Goal: Task Accomplishment & Management: Use online tool/utility

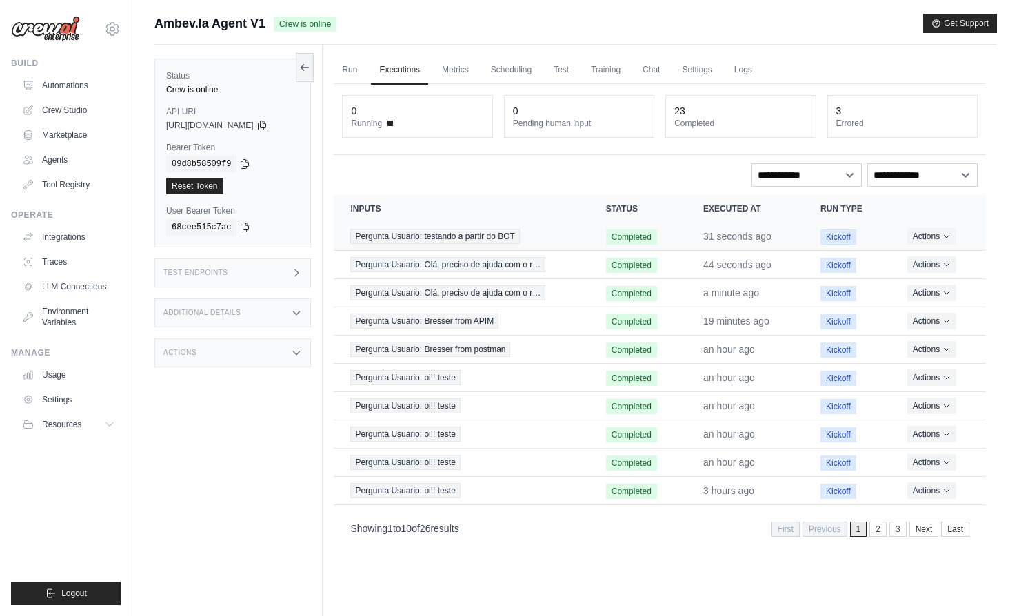
click at [578, 243] on td "Pergunta Usuario: testando a partir do BOT" at bounding box center [461, 237] width 255 height 28
click at [473, 235] on span "Pergunta Usuario: testando a partir do BOT" at bounding box center [434, 236] width 169 height 15
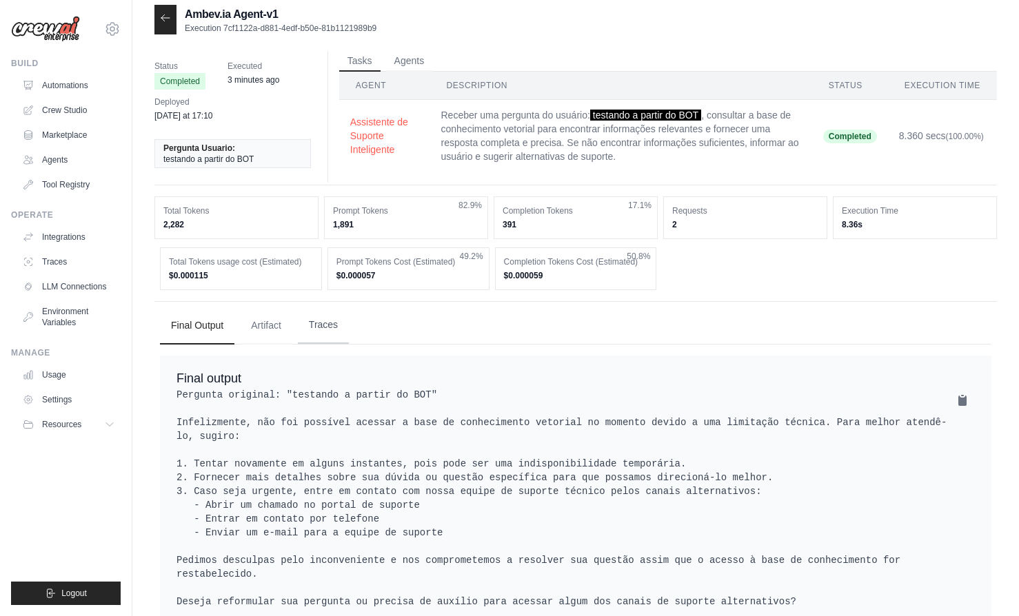
scroll to position [51, 0]
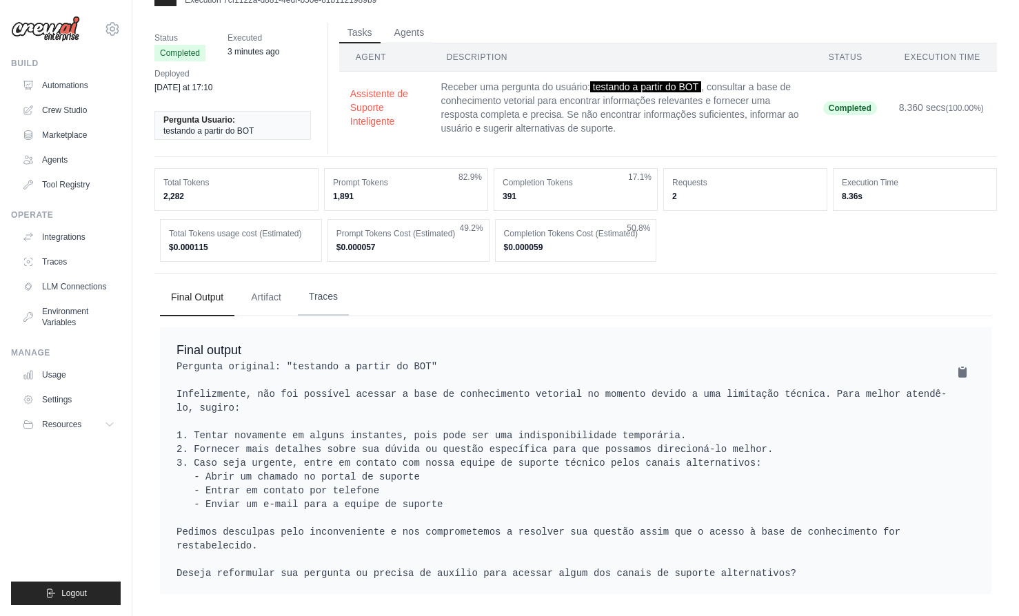
click at [323, 281] on button "Traces" at bounding box center [323, 297] width 51 height 37
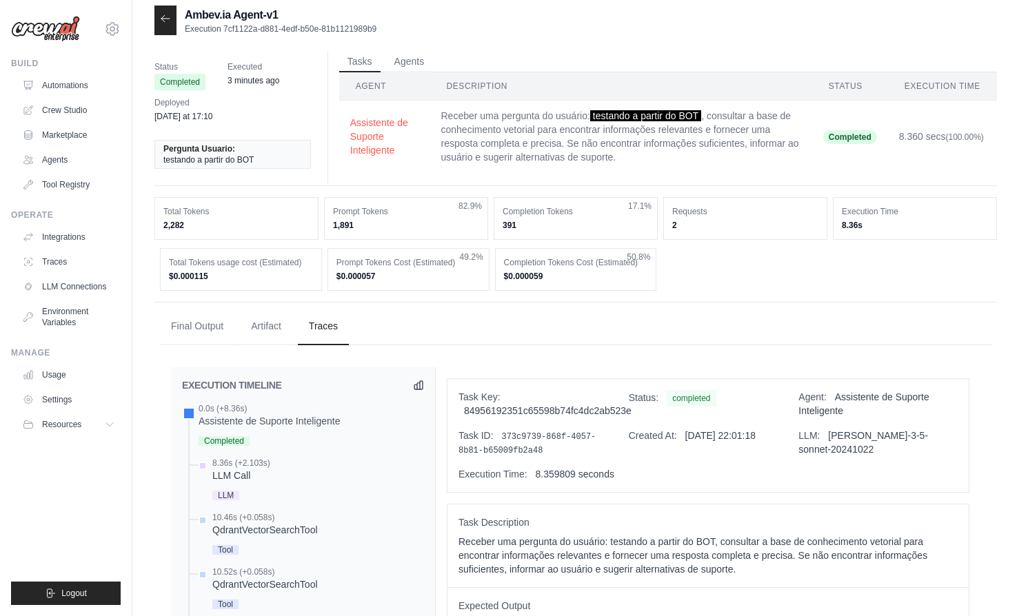
scroll to position [0, 0]
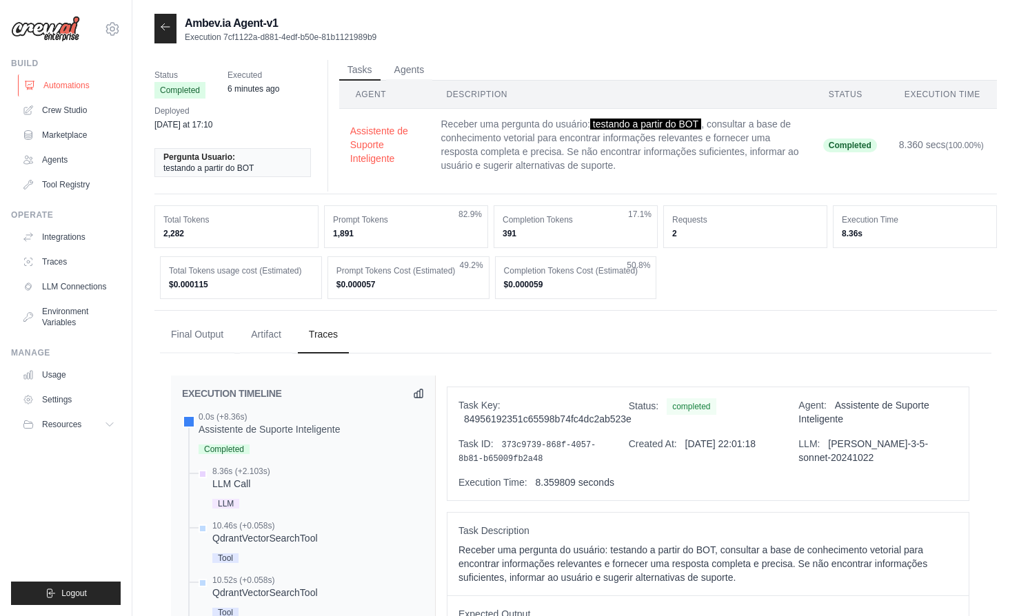
click at [68, 90] on link "Automations" at bounding box center [70, 85] width 104 height 22
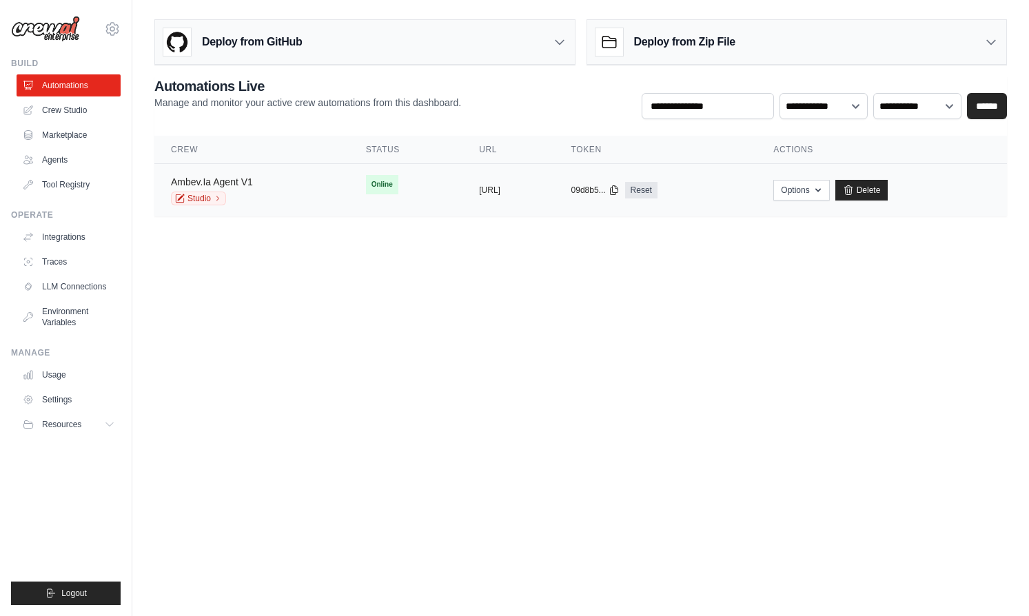
click at [245, 185] on link "Ambev.Ia Agent V1" at bounding box center [212, 182] width 82 height 11
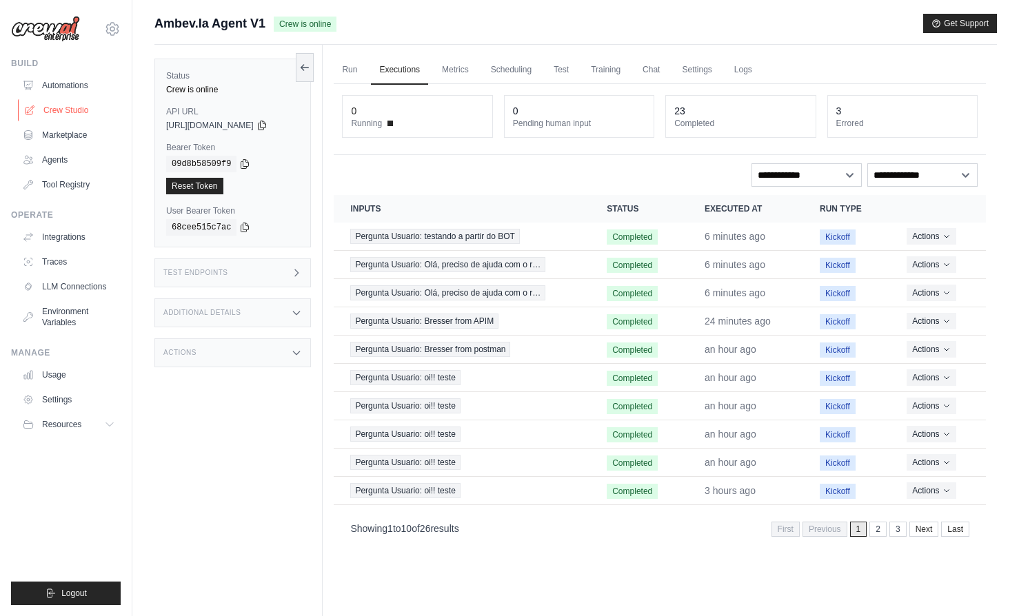
click at [56, 112] on link "Crew Studio" at bounding box center [70, 110] width 104 height 22
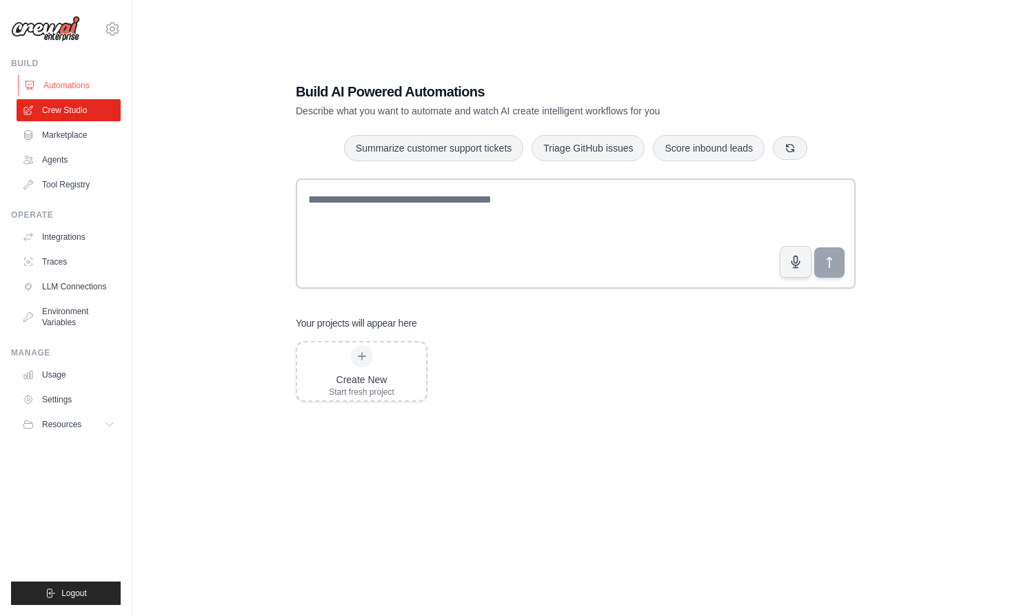
click at [66, 88] on link "Automations" at bounding box center [70, 85] width 104 height 22
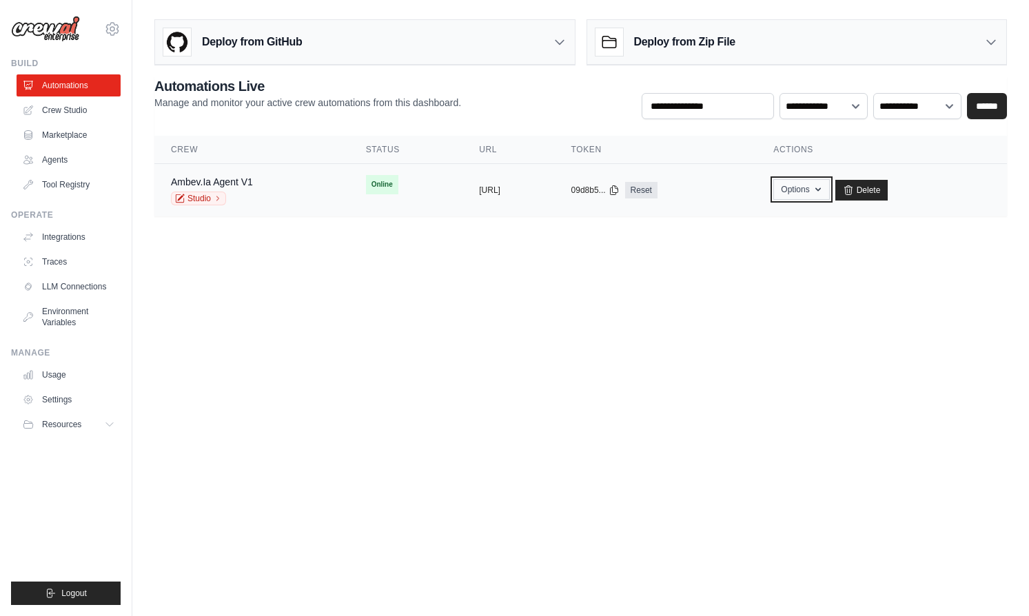
click at [829, 185] on button "Options" at bounding box center [802, 189] width 56 height 21
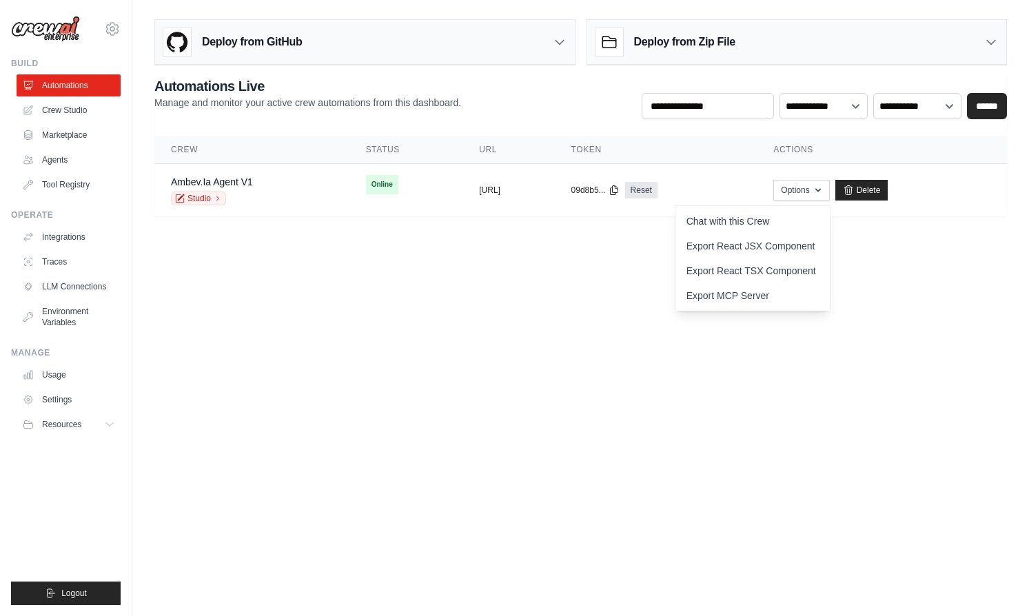
click at [375, 279] on body "guilherme.bresser@ambevtech.com.br Ambev - SAZ ✓ Your organization ABI - GenAI …" at bounding box center [514, 308] width 1029 height 616
click at [197, 200] on link "Studio" at bounding box center [198, 199] width 55 height 14
click at [265, 174] on td "Ambev.Ia Agent V1 Studio" at bounding box center [251, 190] width 195 height 53
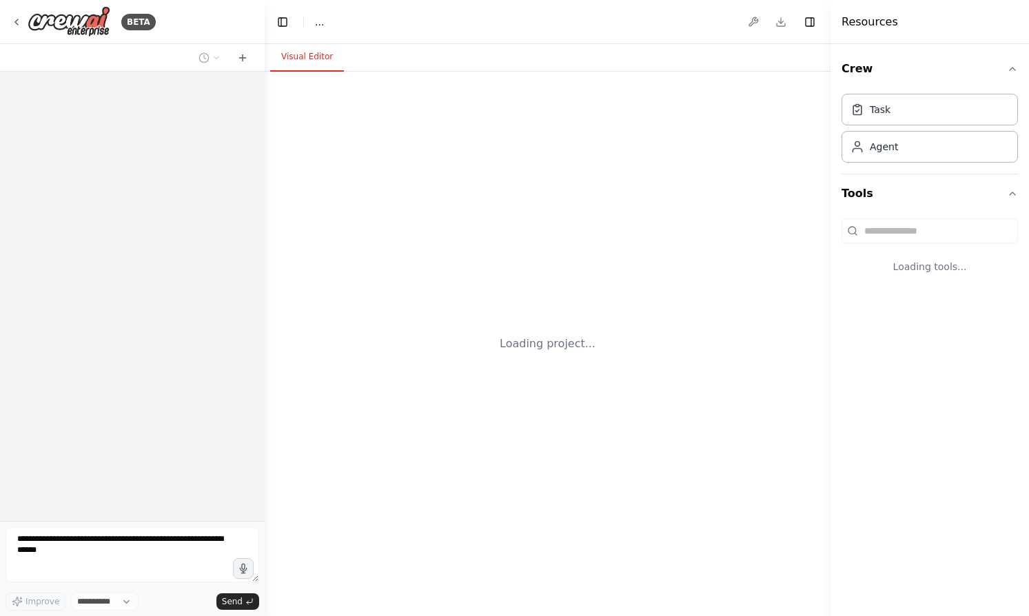
select select "****"
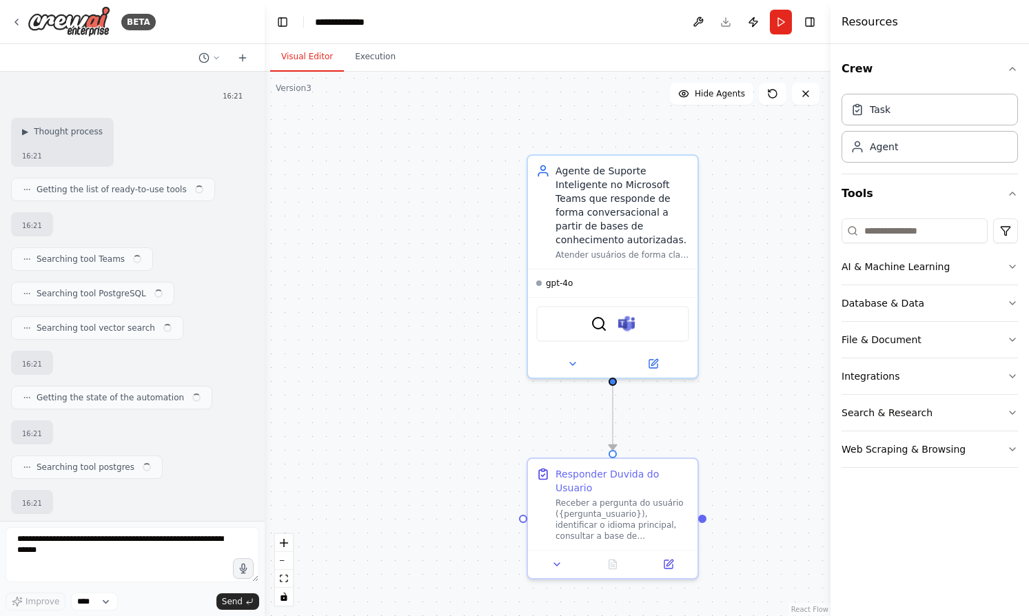
scroll to position [803, 0]
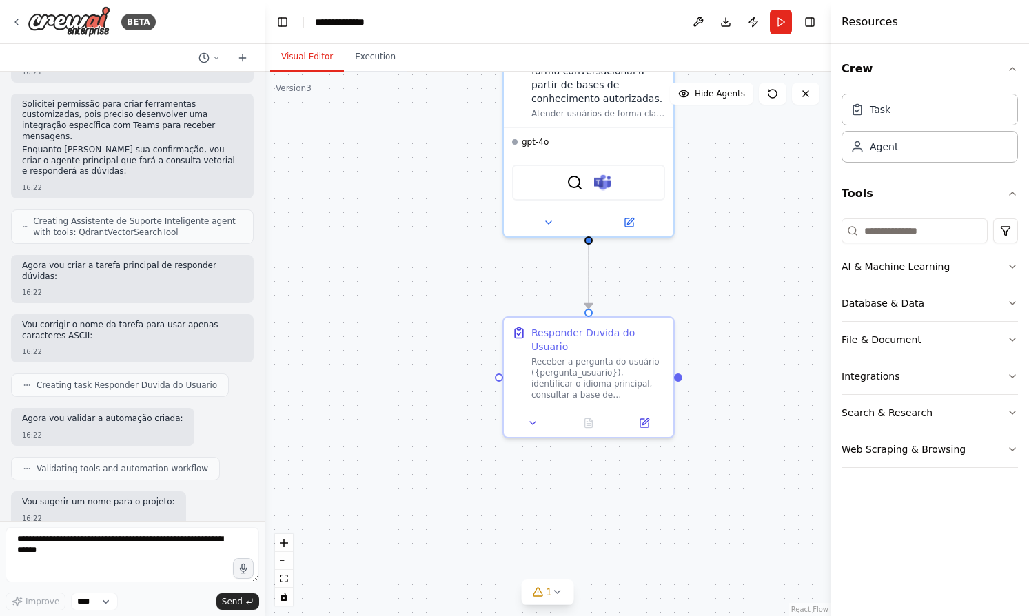
drag, startPoint x: 757, startPoint y: 408, endPoint x: 733, endPoint y: 266, distance: 143.4
click at [733, 266] on div ".deletable-edge-delete-btn { width: 20px; height: 20px; border: 0px solid #ffff…" at bounding box center [548, 344] width 566 height 545
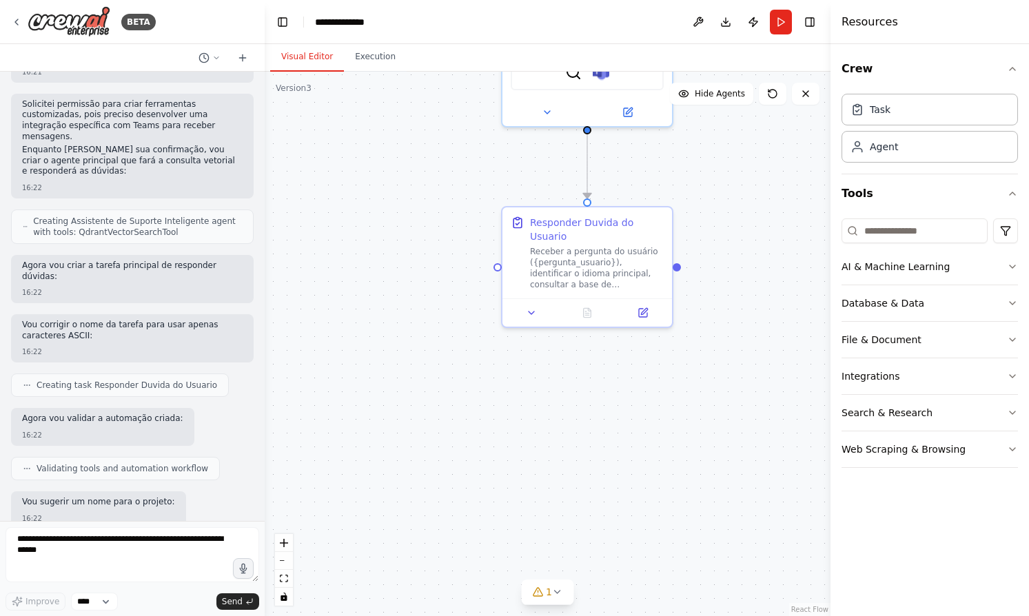
drag, startPoint x: 651, startPoint y: 536, endPoint x: 667, endPoint y: 435, distance: 102.6
click at [667, 435] on div ".deletable-edge-delete-btn { width: 20px; height: 20px; border: 0px solid #ffff…" at bounding box center [548, 344] width 566 height 545
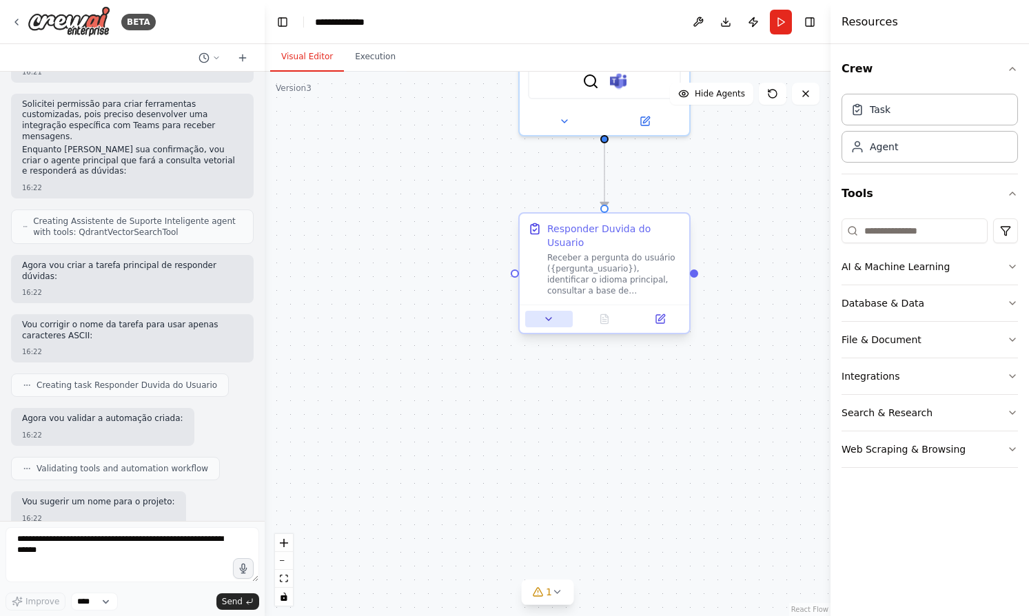
click at [550, 321] on icon at bounding box center [548, 319] width 11 height 11
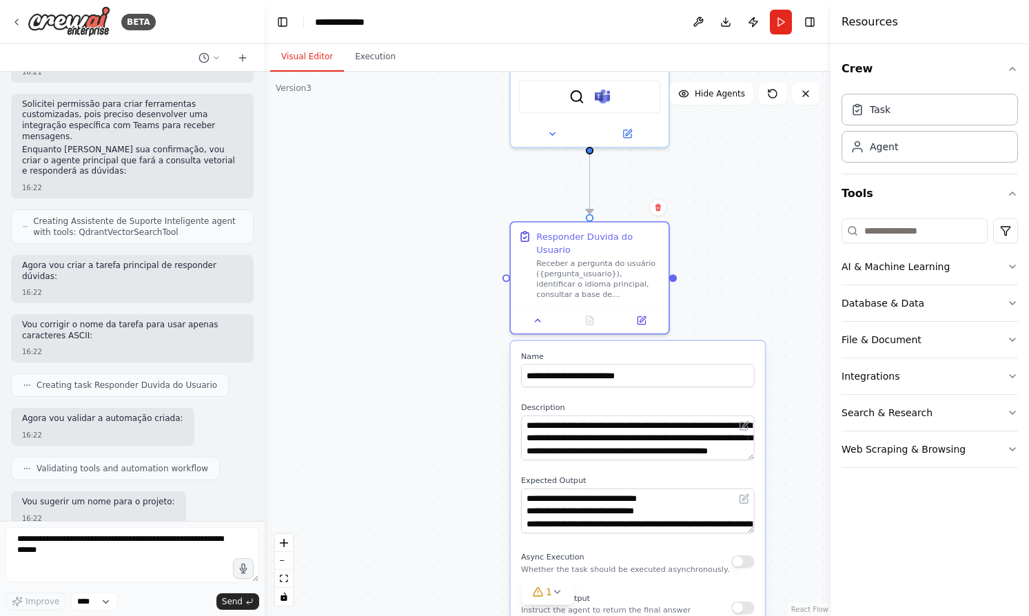
drag, startPoint x: 434, startPoint y: 525, endPoint x: 420, endPoint y: 514, distance: 18.1
click at [420, 514] on div ".deletable-edge-delete-btn { width: 20px; height: 20px; border: 0px solid #ffff…" at bounding box center [548, 344] width 566 height 545
click at [535, 330] on div at bounding box center [590, 318] width 158 height 26
click at [541, 323] on button at bounding box center [538, 317] width 44 height 15
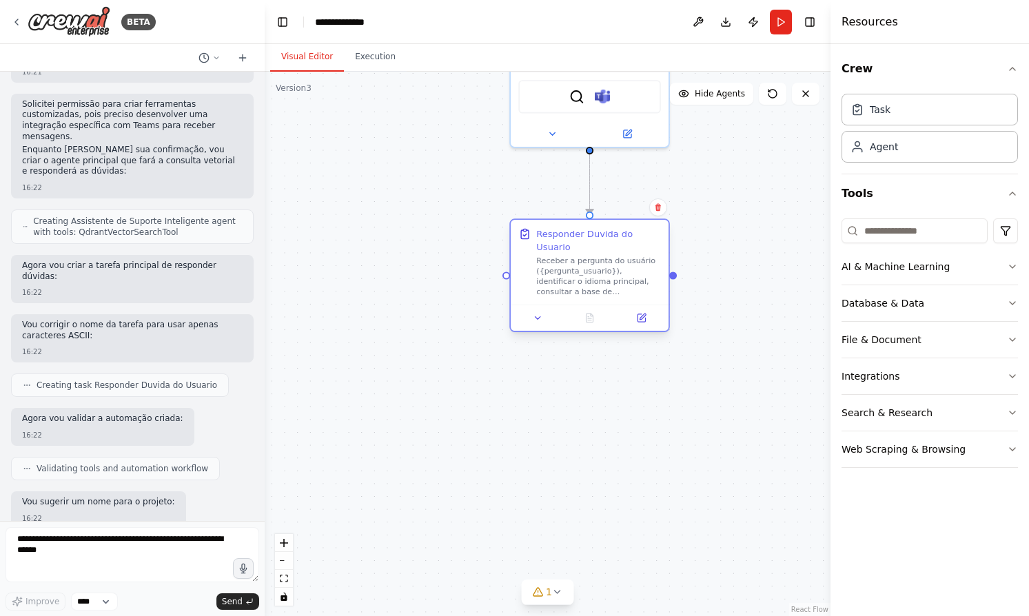
click at [616, 327] on div at bounding box center [590, 318] width 158 height 26
drag, startPoint x: 678, startPoint y: 274, endPoint x: 738, endPoint y: 258, distance: 62.2
click at [738, 258] on div ".deletable-edge-delete-btn { width: 20px; height: 20px; border: 0px solid #ffff…" at bounding box center [548, 344] width 566 height 545
drag, startPoint x: 503, startPoint y: 277, endPoint x: 419, endPoint y: 309, distance: 89.3
click at [419, 308] on div ".deletable-edge-delete-btn { width: 20px; height: 20px; border: 0px solid #ffff…" at bounding box center [548, 344] width 566 height 545
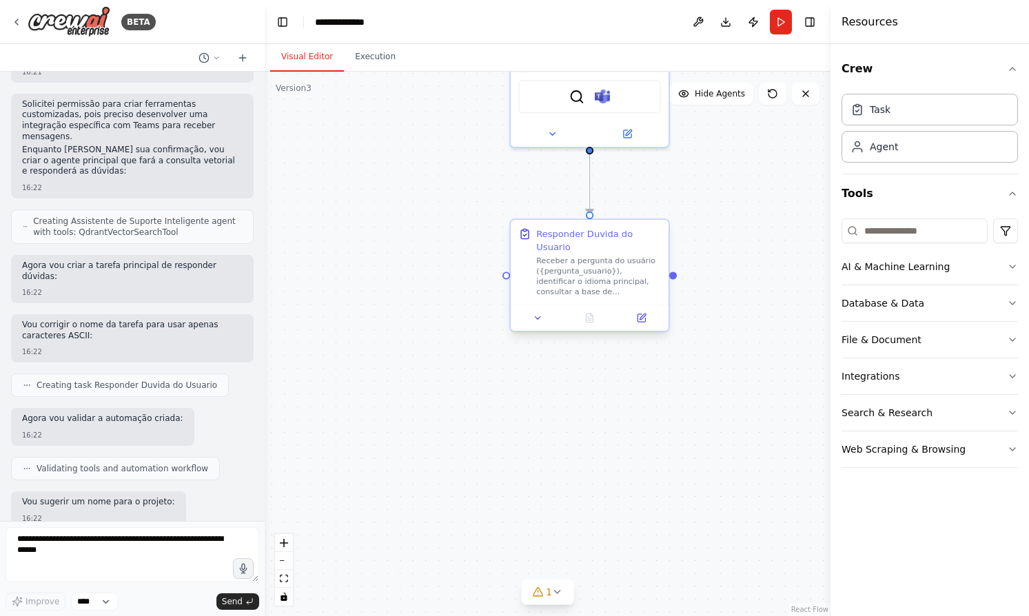
click at [506, 278] on div at bounding box center [507, 276] width 8 height 8
click at [594, 316] on div "Agente de Suporte Inteligente no Microsoft Teams que responde de forma conversa…" at bounding box center [529, 115] width 527 height 507
click at [638, 342] on div ".deletable-edge-delete-btn { width: 20px; height: 20px; border: 0px solid #ffff…" at bounding box center [548, 344] width 566 height 545
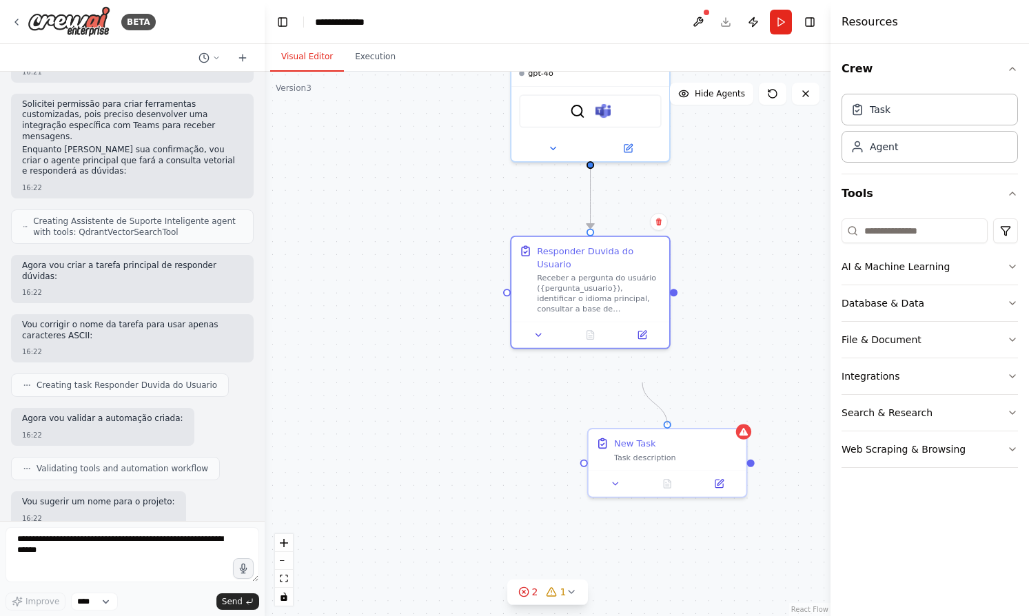
click at [643, 397] on div ".deletable-edge-delete-btn { width: 20px; height: 20px; border: 0px solid #ffff…" at bounding box center [548, 344] width 566 height 545
click at [706, 385] on div ".deletable-edge-delete-btn { width: 20px; height: 20px; border: 0px solid #ffff…" at bounding box center [548, 344] width 566 height 545
click at [694, 460] on div "Task description" at bounding box center [678, 459] width 125 height 10
click at [638, 459] on div "Task description" at bounding box center [678, 459] width 125 height 10
click at [670, 403] on div ".deletable-edge-delete-btn { width: 20px; height: 20px; border: 0px solid #ffff…" at bounding box center [548, 344] width 566 height 545
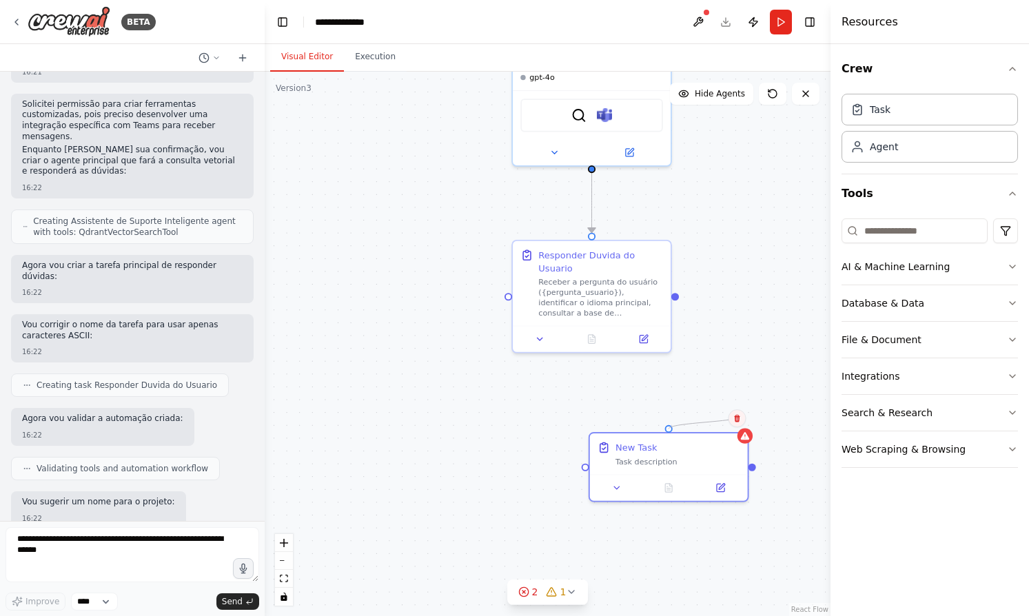
click at [743, 416] on button at bounding box center [737, 419] width 18 height 18
click at [738, 423] on icon at bounding box center [737, 418] width 8 height 8
click at [675, 293] on div at bounding box center [676, 294] width 8 height 8
drag, startPoint x: 510, startPoint y: 296, endPoint x: 674, endPoint y: 435, distance: 215.8
click at [674, 388] on div "Agente de Suporte Inteligente no Microsoft Teams que responde de forma conversa…" at bounding box center [531, 134] width 527 height 507
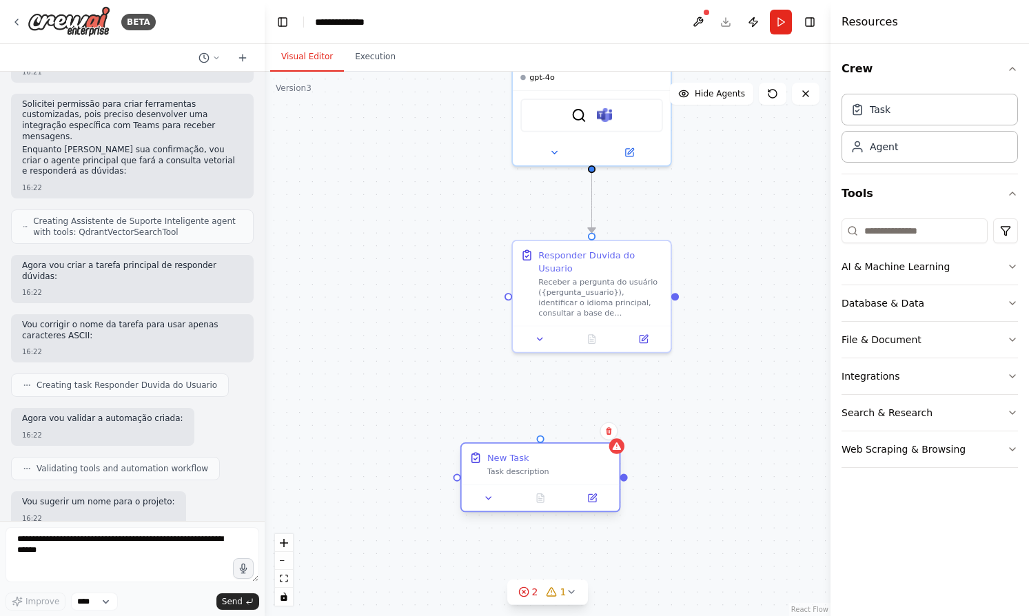
drag, startPoint x: 698, startPoint y: 447, endPoint x: 515, endPoint y: 456, distance: 183.6
click at [515, 456] on div "New Task" at bounding box center [549, 458] width 125 height 13
drag, startPoint x: 510, startPoint y: 294, endPoint x: 414, endPoint y: 470, distance: 199.9
click at [414, 388] on div "Agente de Suporte Inteligente no Microsoft Teams que responde de forma conversa…" at bounding box center [531, 134] width 527 height 507
drag, startPoint x: 502, startPoint y: 465, endPoint x: 603, endPoint y: 465, distance: 101.4
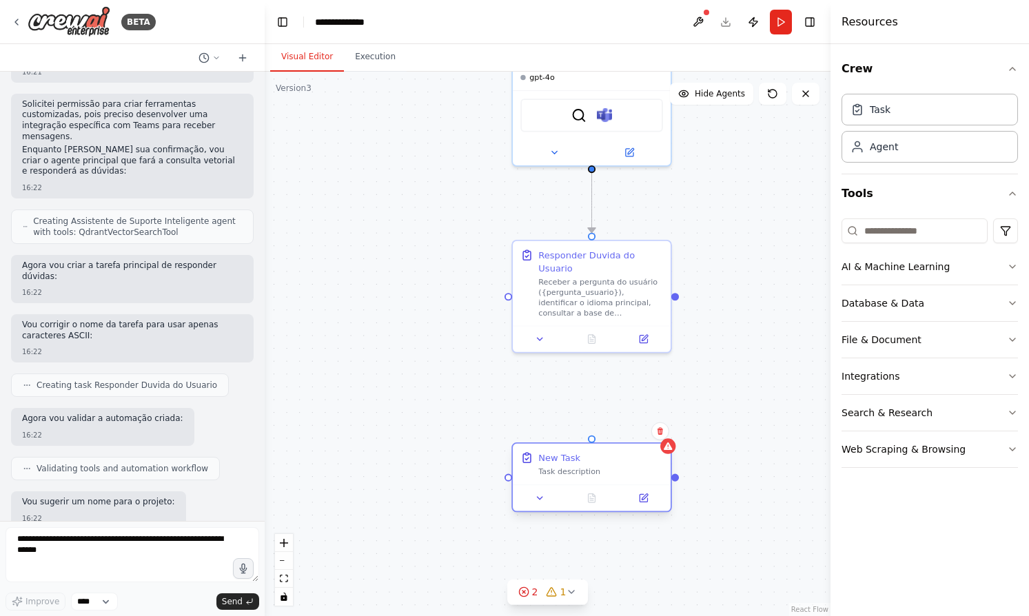
click at [603, 465] on div "New Task Task description" at bounding box center [601, 465] width 125 height 26
click at [657, 341] on button at bounding box center [644, 336] width 44 height 15
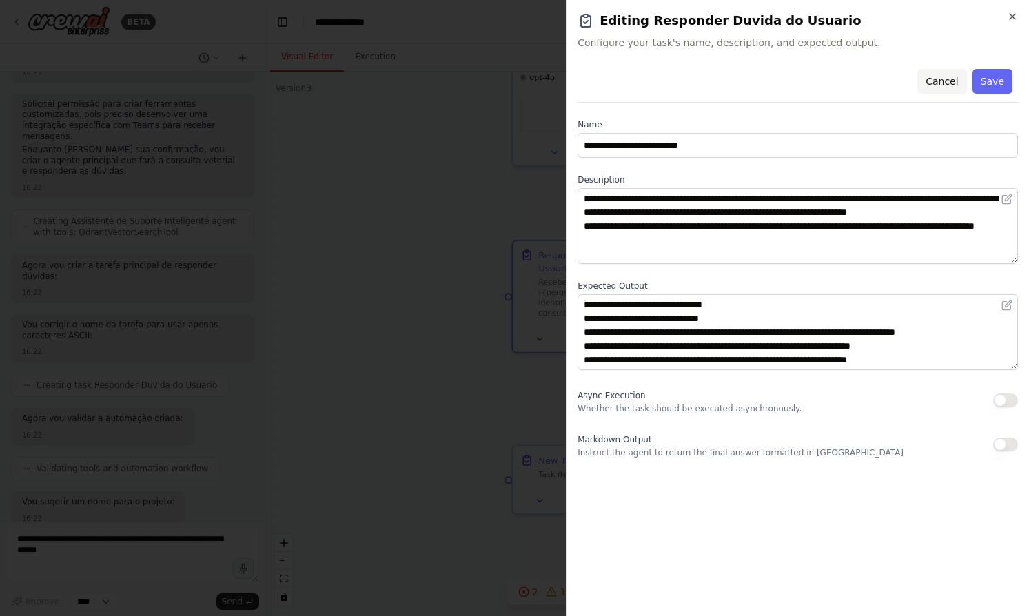
click at [938, 89] on button "Cancel" at bounding box center [942, 81] width 49 height 25
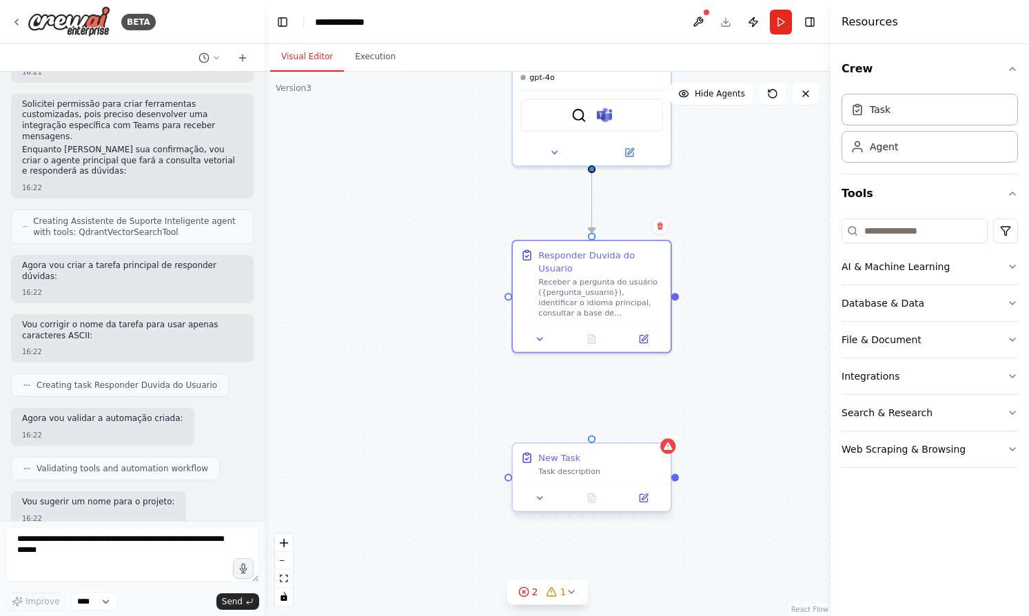
click at [634, 476] on div "Task description" at bounding box center [601, 472] width 125 height 10
click at [661, 434] on icon at bounding box center [661, 431] width 6 height 8
click at [623, 432] on button "Confirm" at bounding box center [621, 431] width 49 height 17
click at [927, 376] on button "Integrations" at bounding box center [930, 377] width 177 height 36
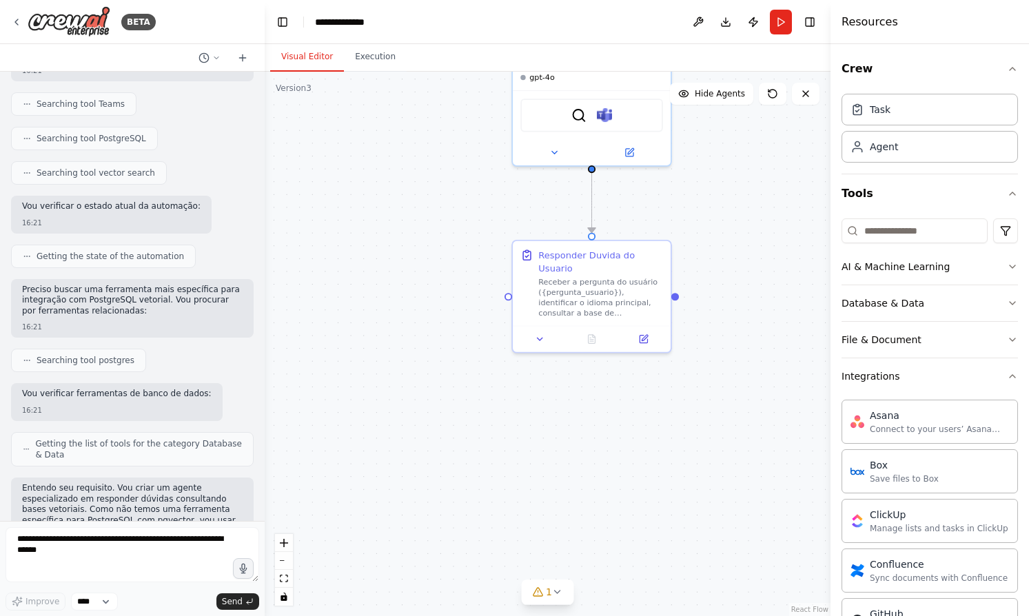
scroll to position [0, 0]
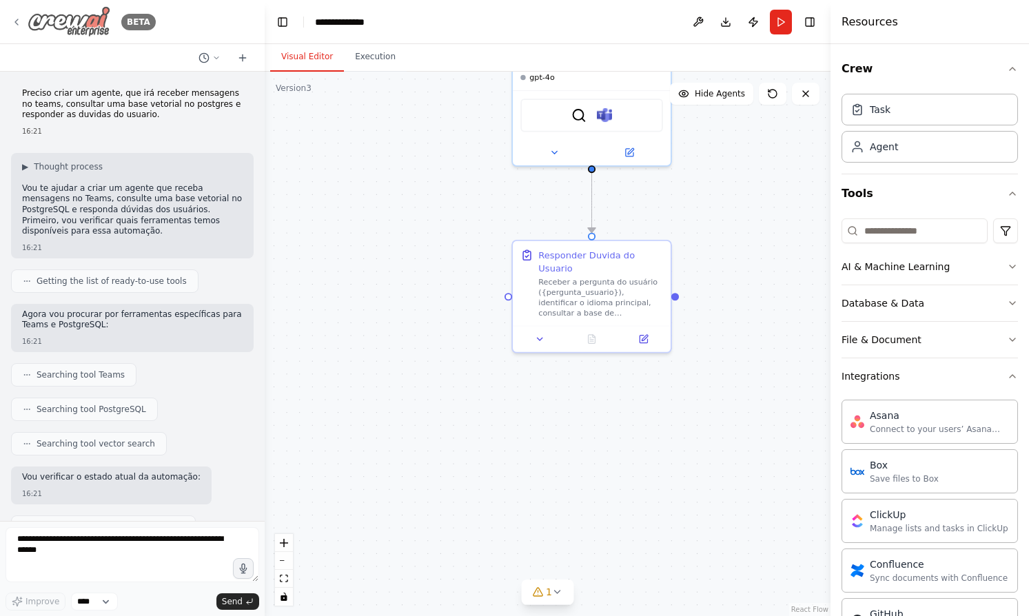
click at [16, 17] on icon at bounding box center [16, 22] width 11 height 11
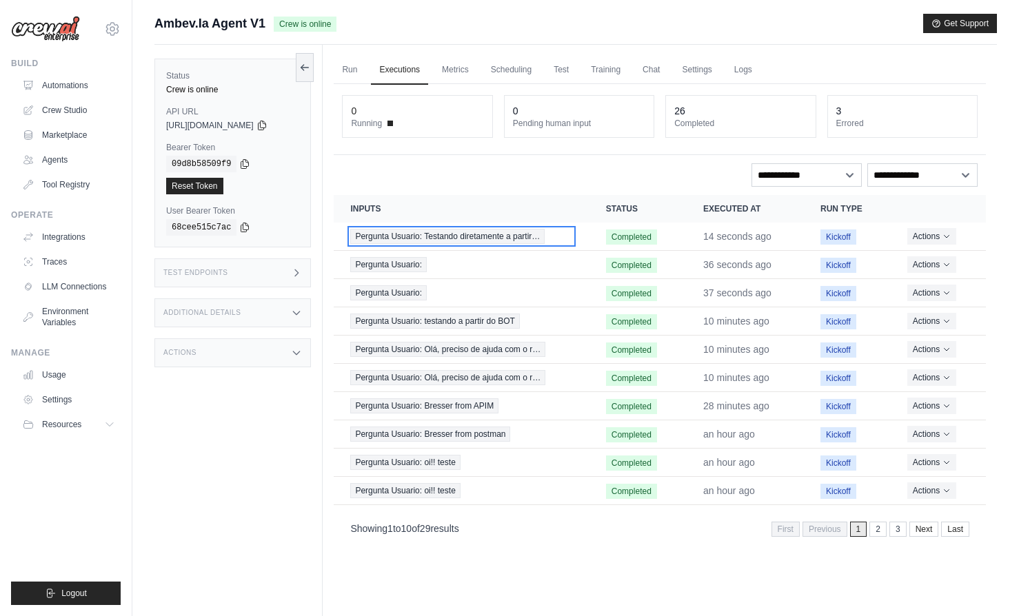
click at [510, 241] on span "Pergunta Usuario: Testando diretamente a partir…" at bounding box center [447, 236] width 194 height 15
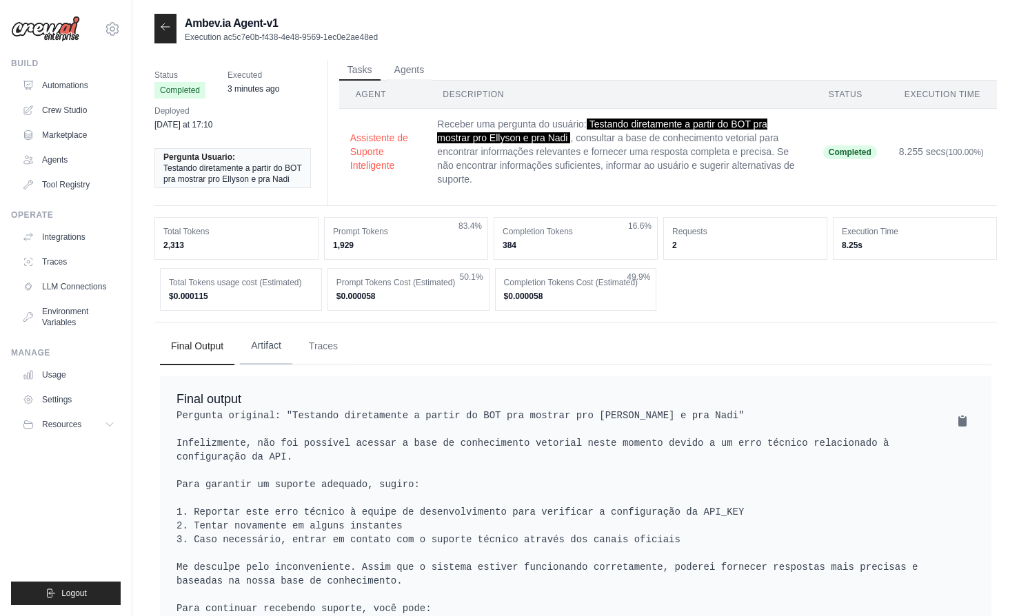
click at [274, 344] on button "Artifact" at bounding box center [266, 346] width 52 height 37
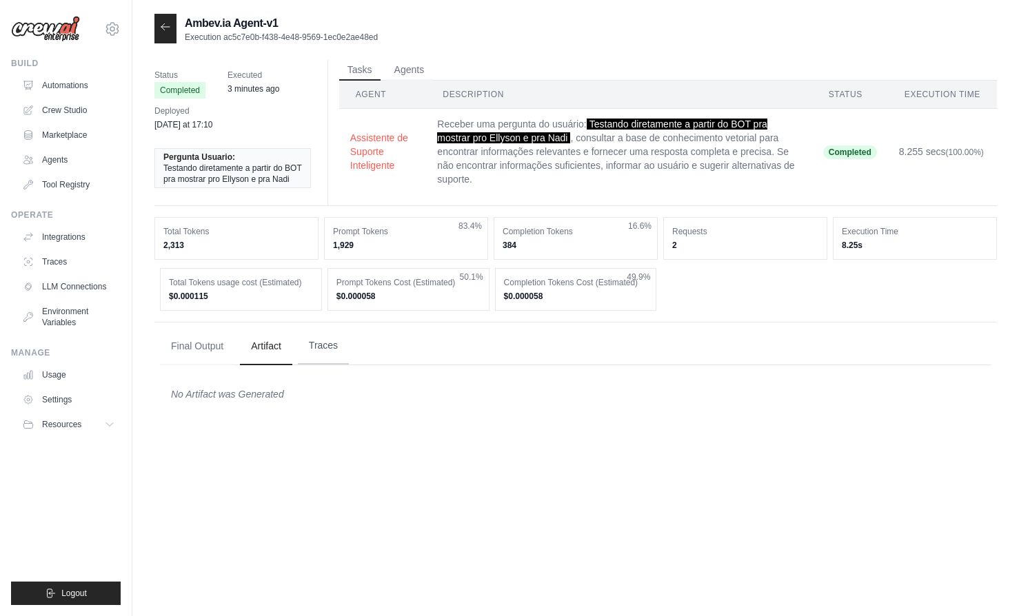
click at [319, 343] on button "Traces" at bounding box center [323, 346] width 51 height 37
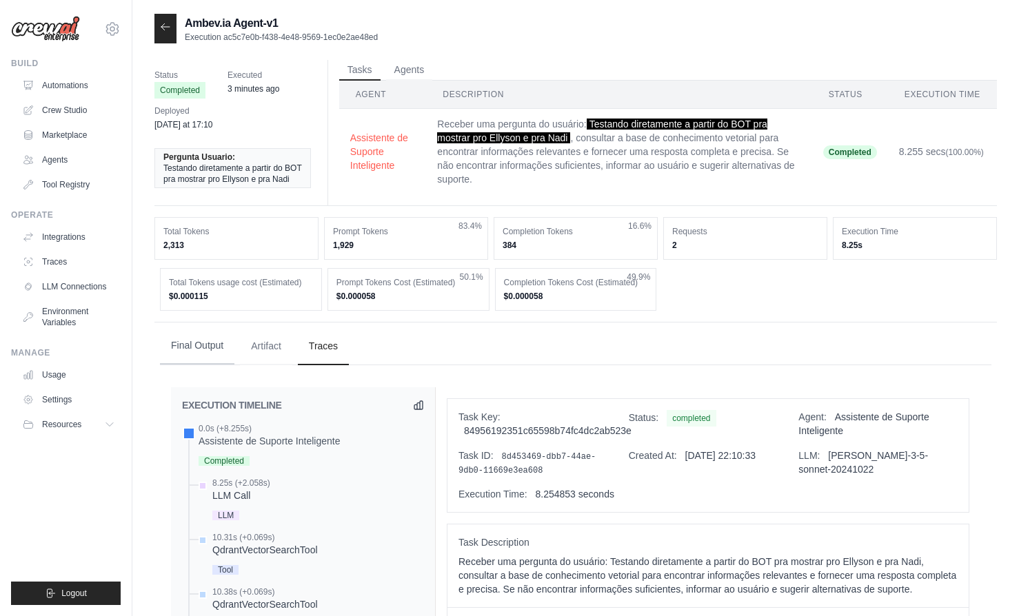
click at [185, 348] on button "Final Output" at bounding box center [197, 346] width 74 height 37
